Goal: Transaction & Acquisition: Purchase product/service

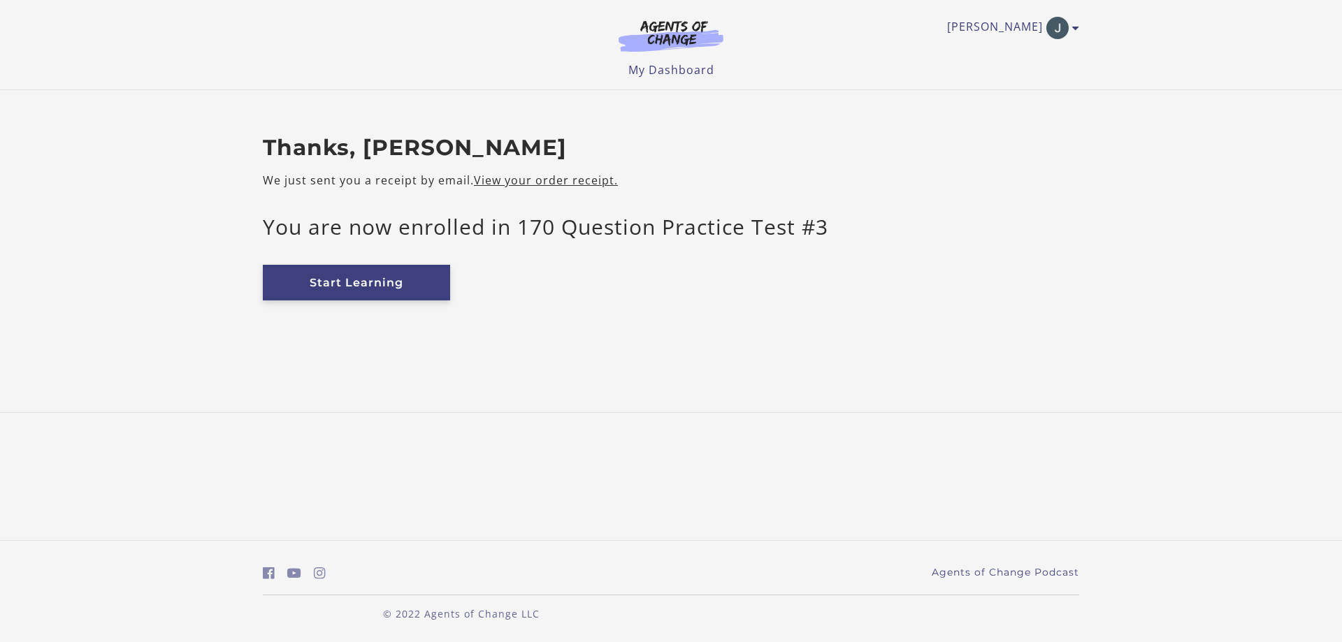
click at [340, 291] on link "Start Learning" at bounding box center [356, 283] width 187 height 36
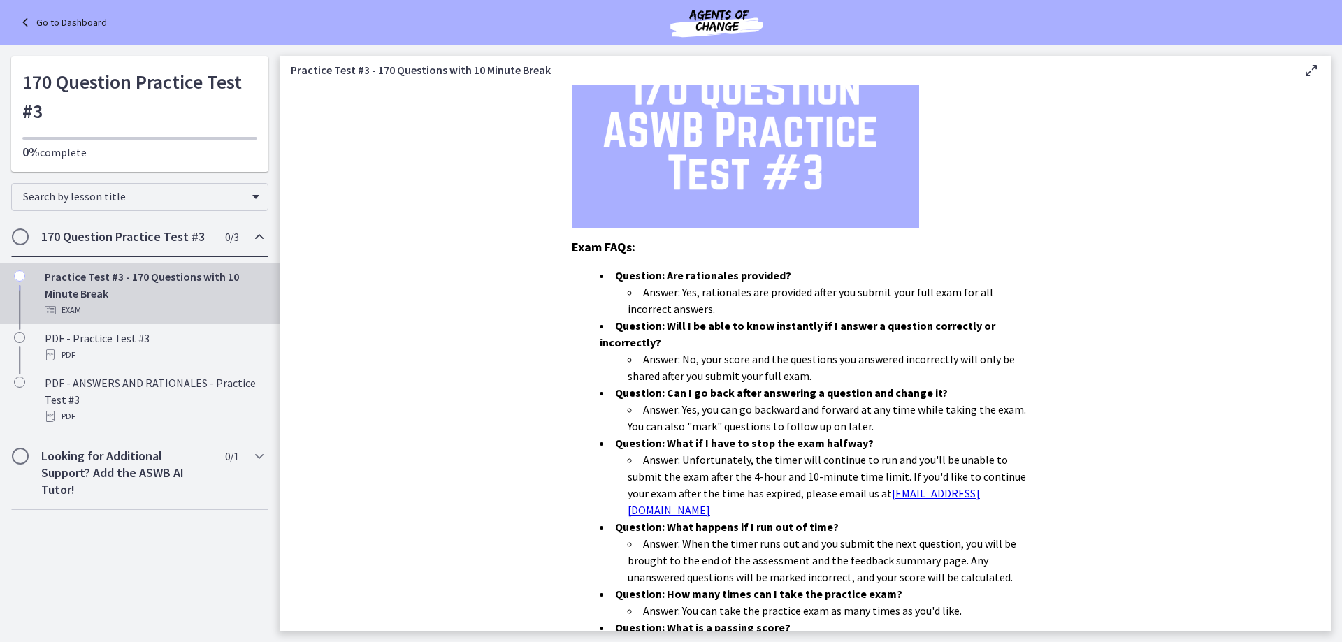
scroll to position [343, 0]
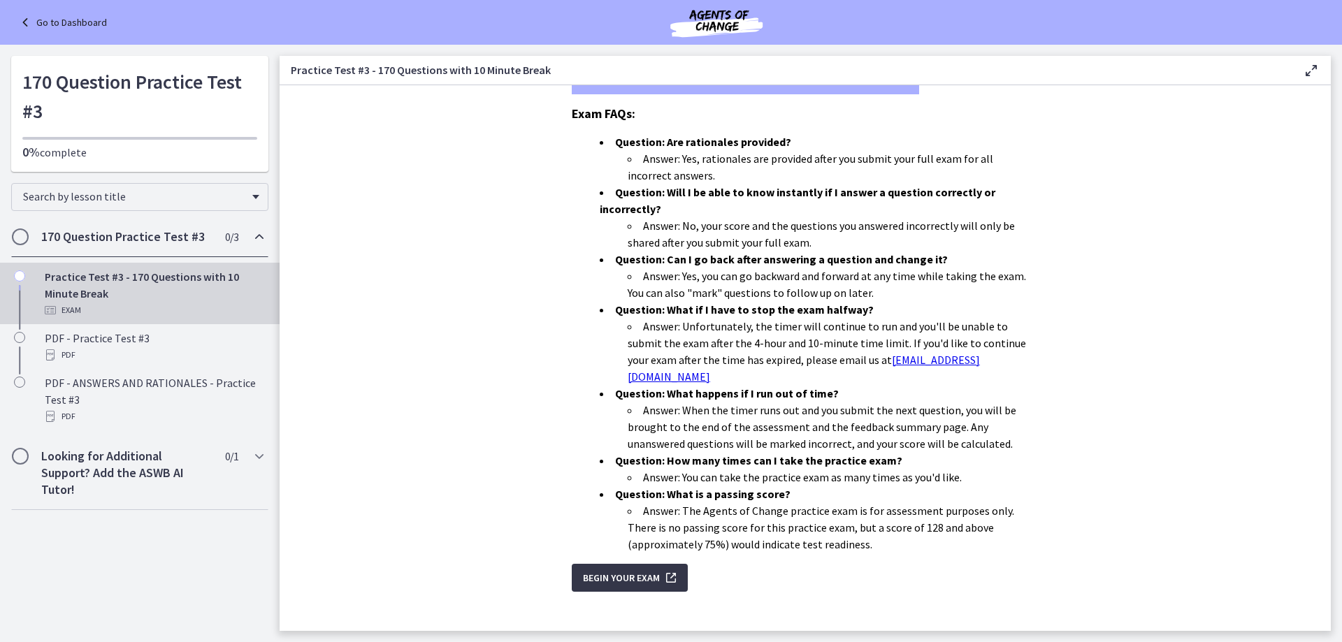
click at [640, 570] on span "Begin Your Exam" at bounding box center [621, 578] width 77 height 17
